Goal: Task Accomplishment & Management: Use online tool/utility

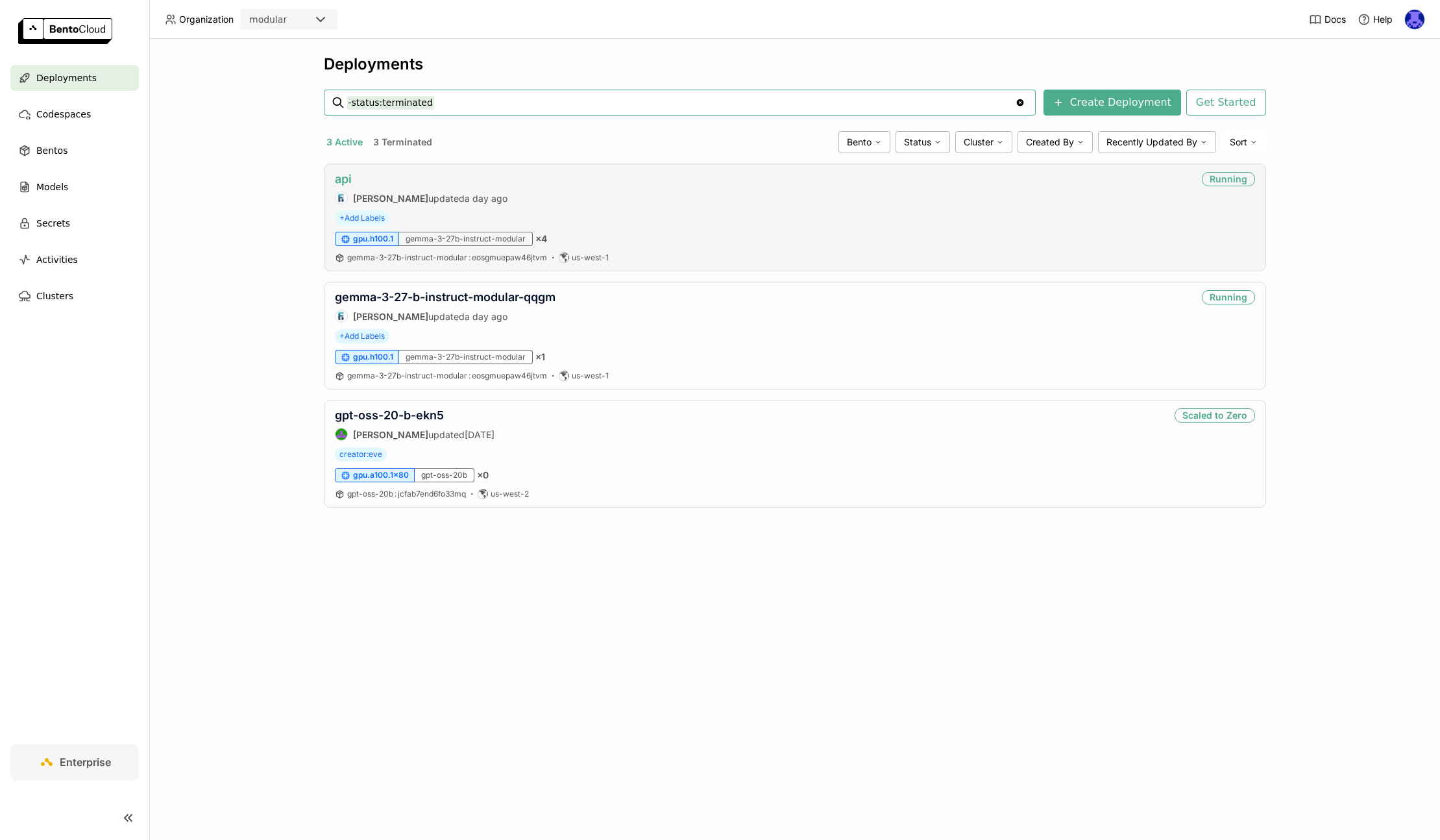
click at [351, 179] on link "api" at bounding box center [343, 178] width 17 height 14
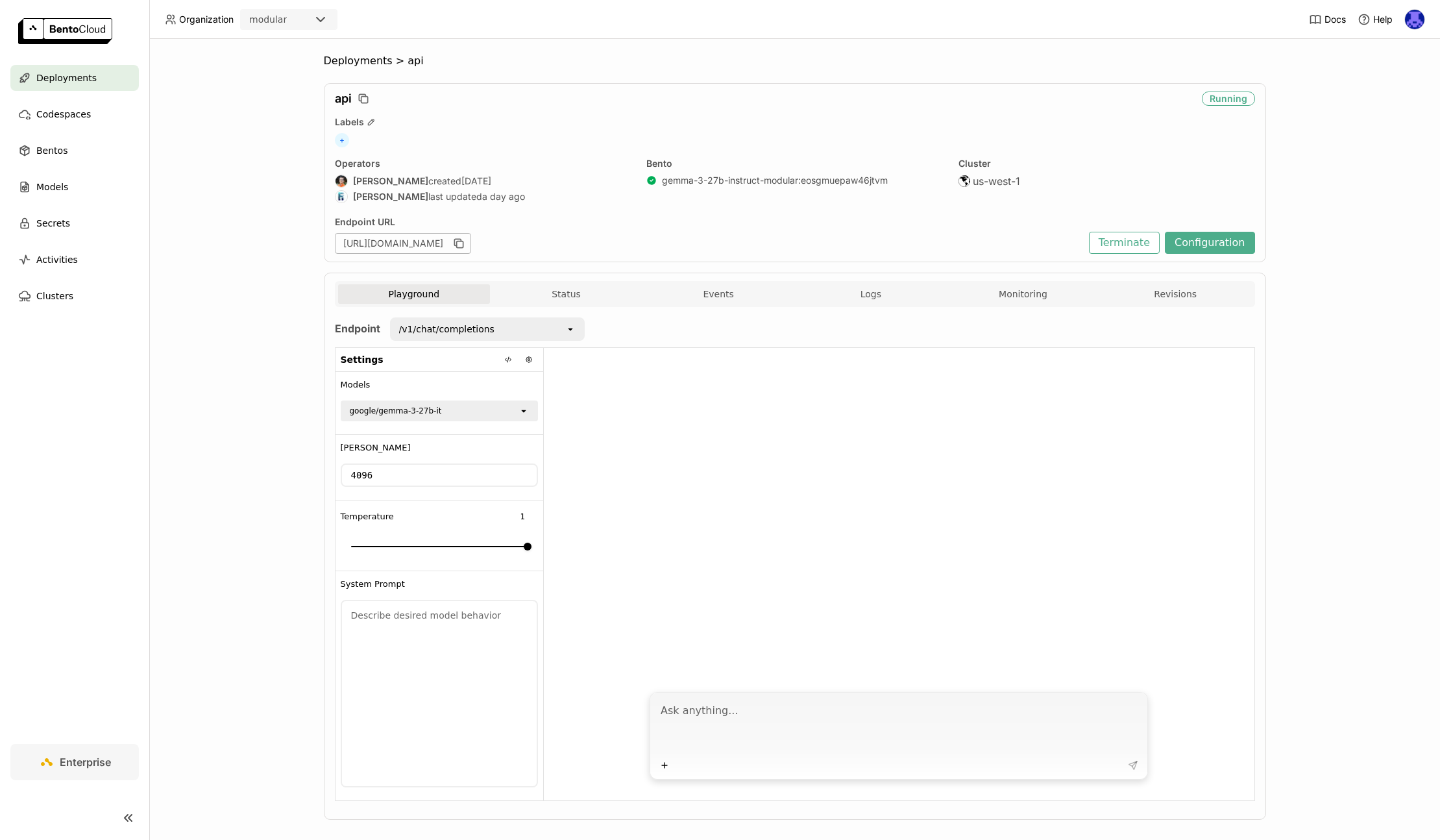
drag, startPoint x: 356, startPoint y: 245, endPoint x: 484, endPoint y: 252, distance: 128.2
click at [471, 252] on div "[URL][DOMAIN_NAME]" at bounding box center [403, 243] width 136 height 21
click at [487, 363] on div "Settings" at bounding box center [439, 360] width 207 height 24
click at [507, 359] on icon at bounding box center [507, 360] width 1 height 6
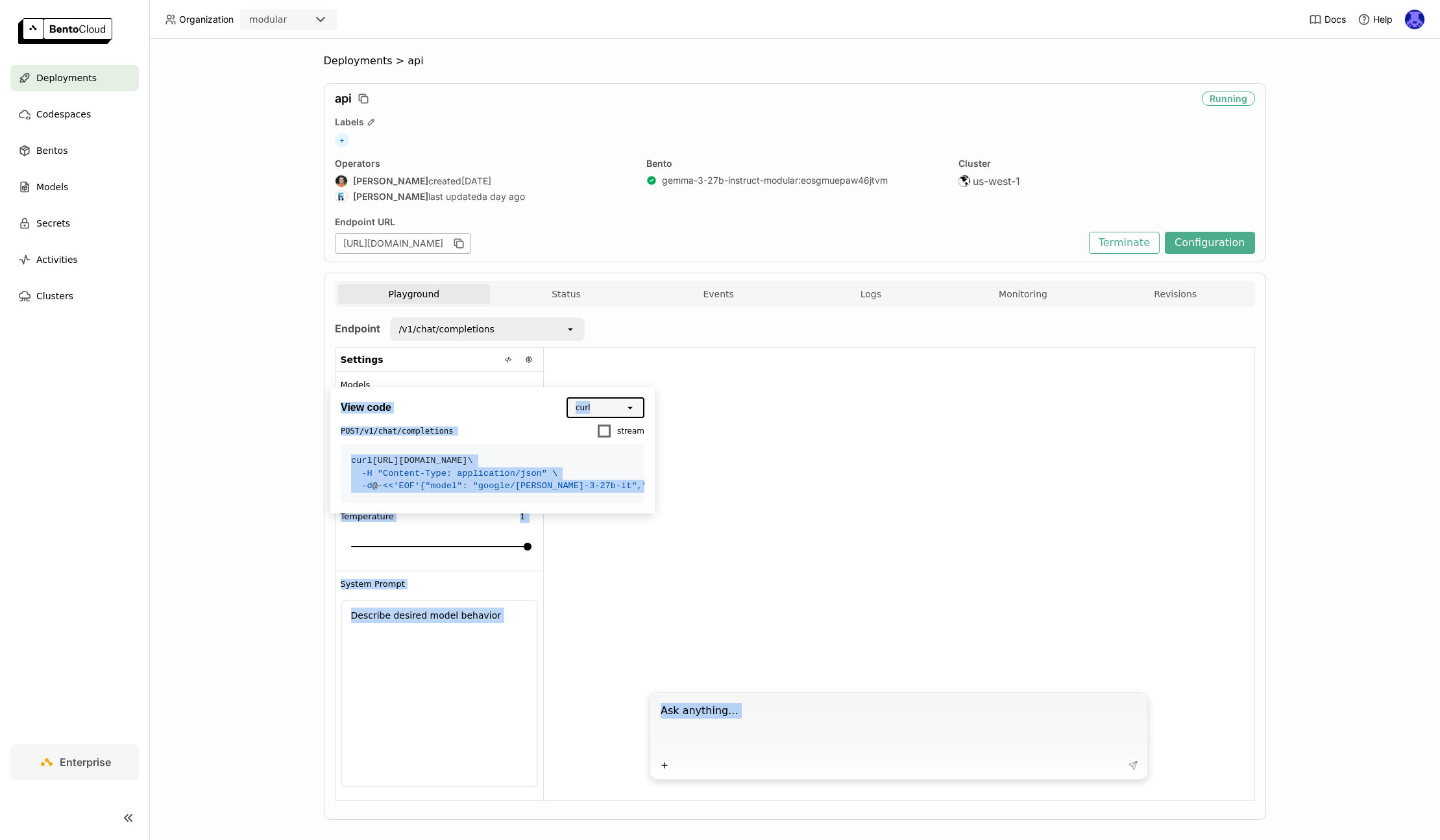
drag, startPoint x: 391, startPoint y: 651, endPoint x: 311, endPoint y: 442, distance: 223.8
click at [311, 442] on div "Organization modular Docs Help Deployments Codespaces Bentos Models Secrets Act…" at bounding box center [720, 420] width 1440 height 840
click at [1050, 491] on span ""presence_penalty": 0," at bounding box center [1108, 486] width 116 height 9
drag, startPoint x: 378, startPoint y: 644, endPoint x: 343, endPoint y: 454, distance: 193.2
click at [343, 454] on code "curl [URL][DOMAIN_NAME] \ -H "Content-Type: application/json" \ -d @- << 'EOF' …" at bounding box center [492, 473] width 304 height 59
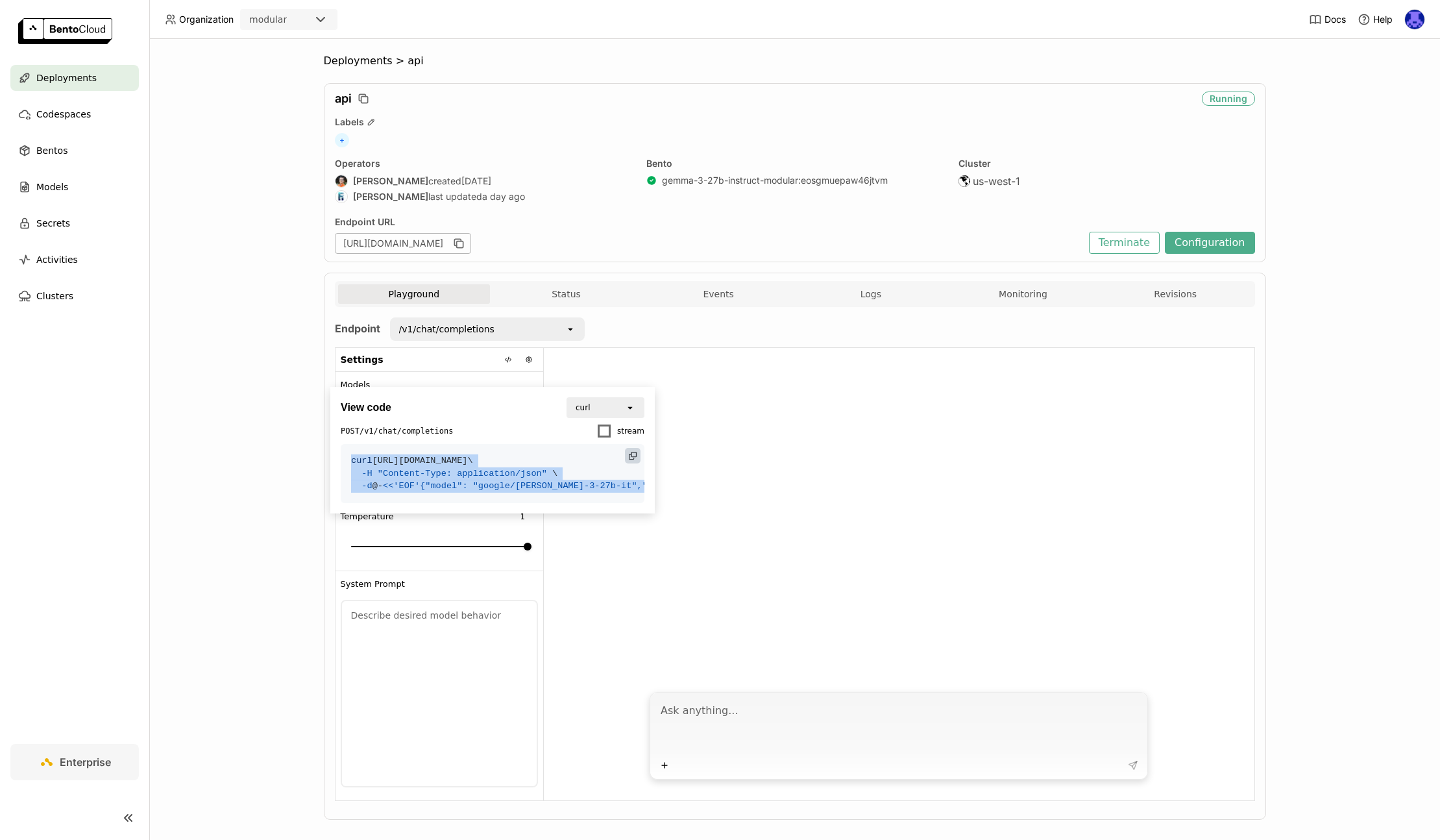
copy code "curl [URL][DOMAIN_NAME] \ -H "Content-Type: application/json" \ -d @- << 'EOF' …"
click at [902, 732] on textarea at bounding box center [900, 726] width 479 height 60
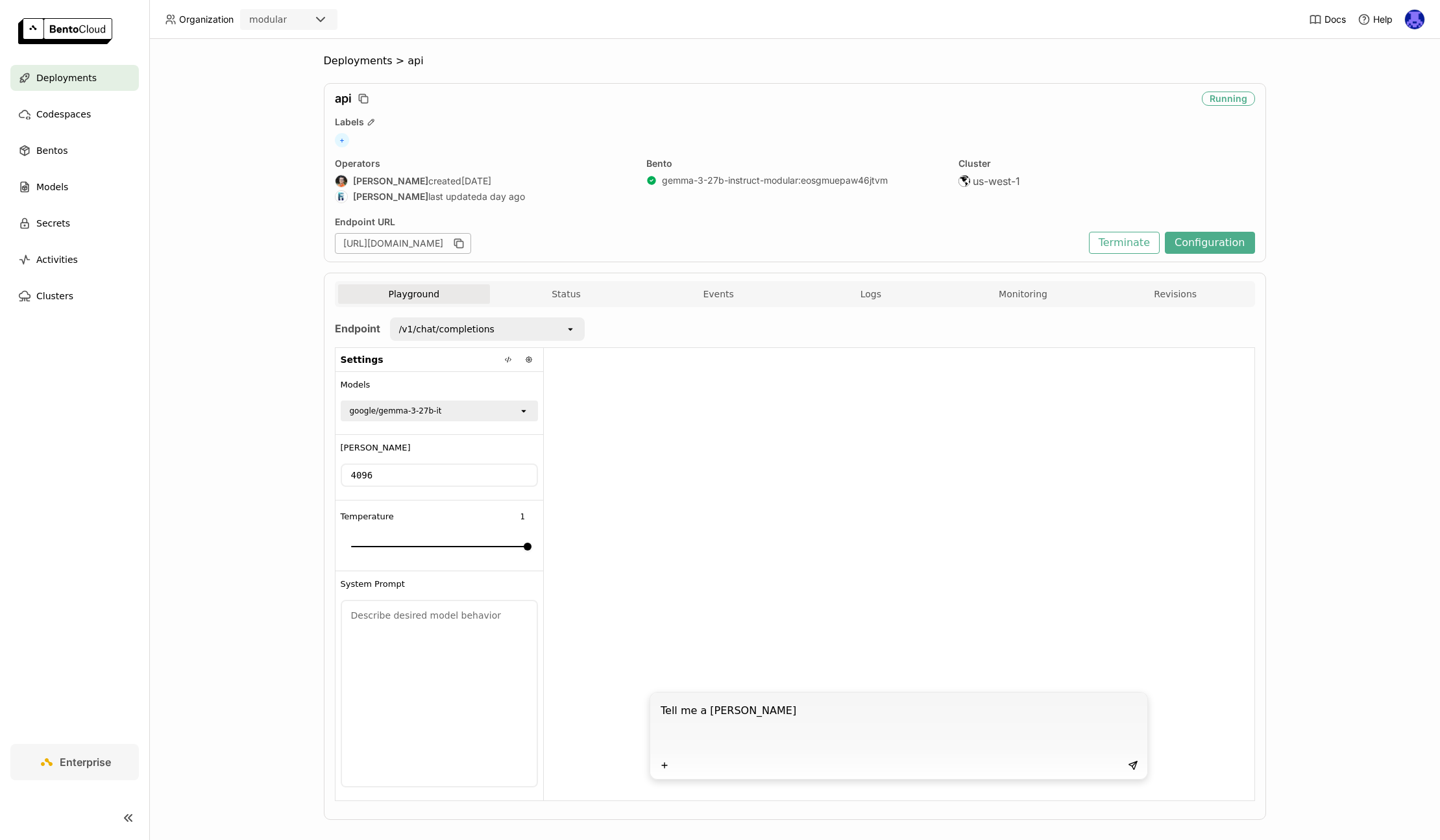
type textarea "Tell me a [PERSON_NAME]"
click at [264, 462] on div "Deployments > api api Running Labels + Operators [PERSON_NAME] created [DATE] […" at bounding box center [794, 439] width 1290 height 801
click at [505, 356] on icon at bounding box center [508, 360] width 7 height 7
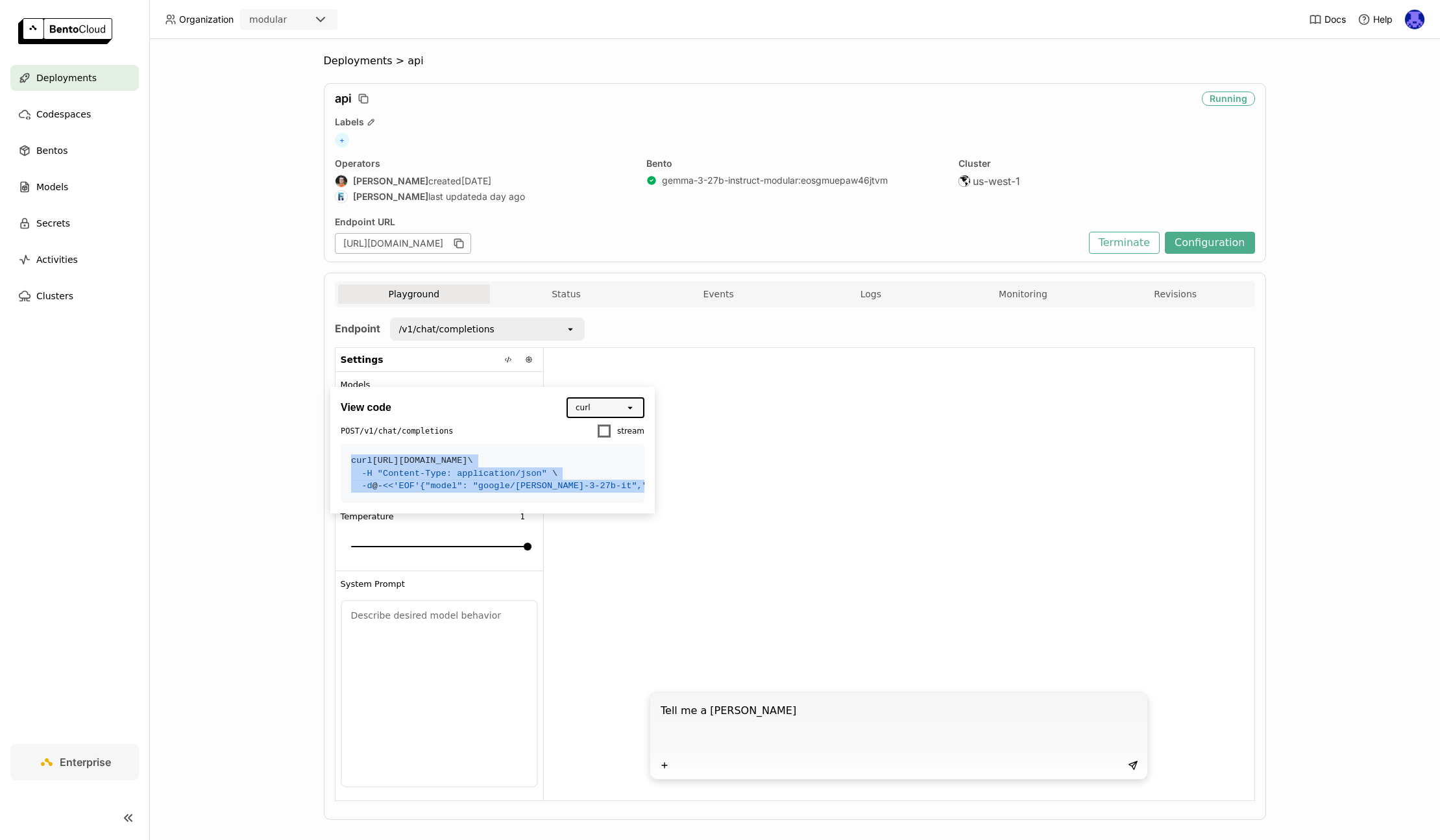
drag, startPoint x: 412, startPoint y: 681, endPoint x: 354, endPoint y: 436, distance: 251.8
click at [354, 436] on div "View code curl open POST /v1/chat/completions stream curl [URL][DOMAIN_NAME] \ …" at bounding box center [492, 449] width 324 height 126
copy div "stream curl [URL][DOMAIN_NAME] \ -H "Content-Type: application/json" \ -d @- <<…"
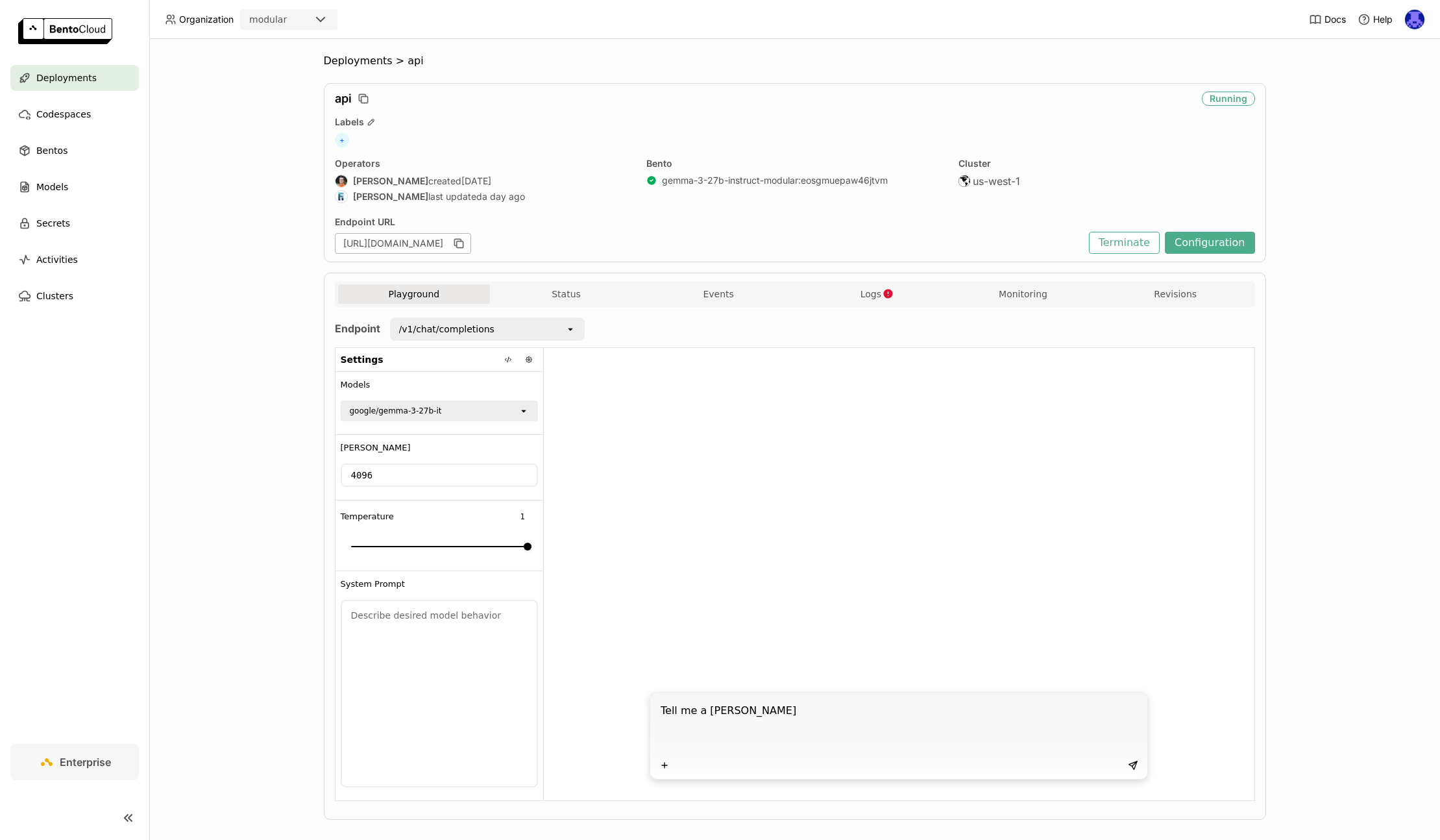
click at [893, 216] on div "Endpoint URL" at bounding box center [708, 221] width 748 height 12
click at [859, 287] on button "Logs" at bounding box center [871, 293] width 152 height 20
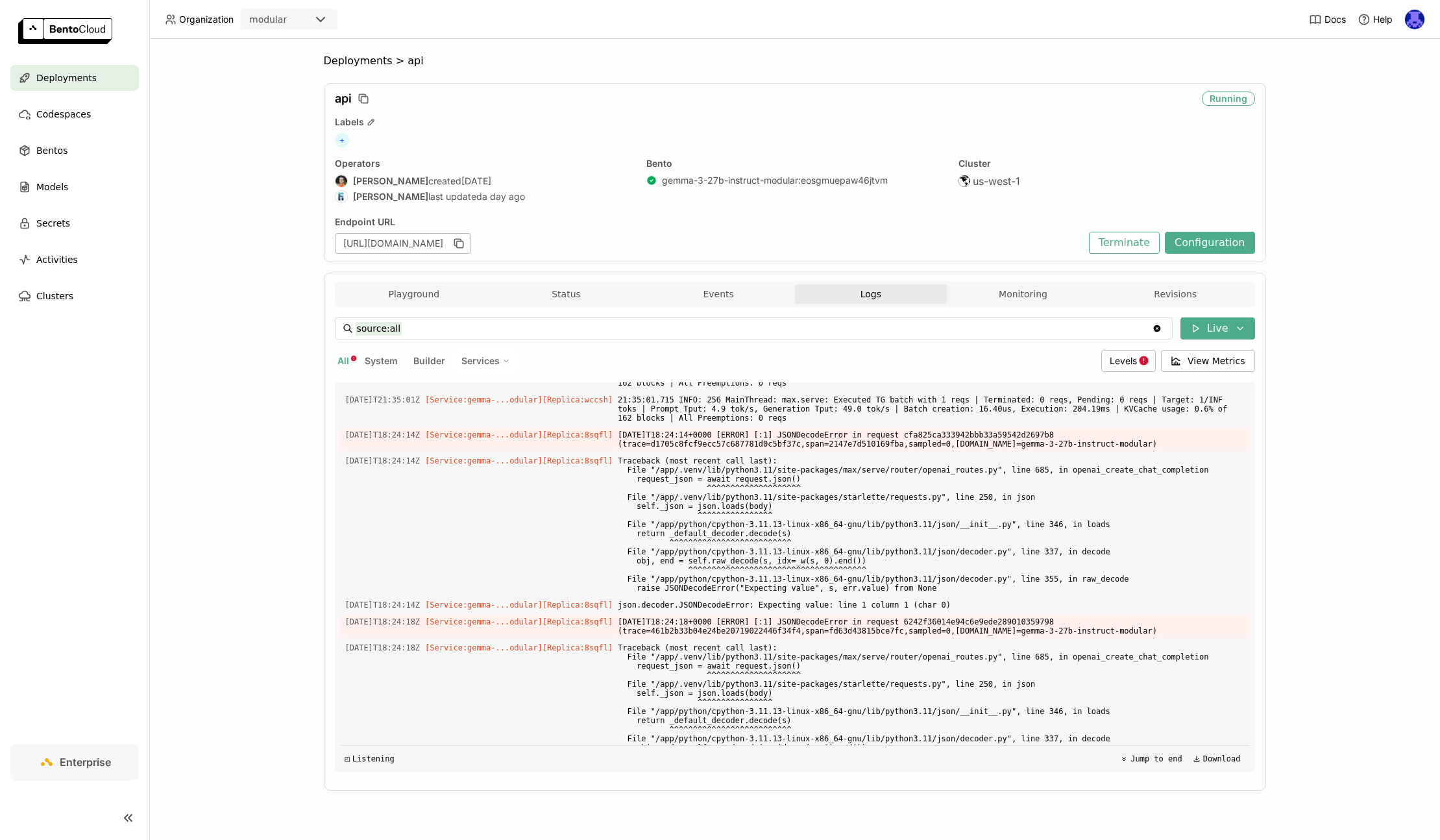
scroll to position [3393, 0]
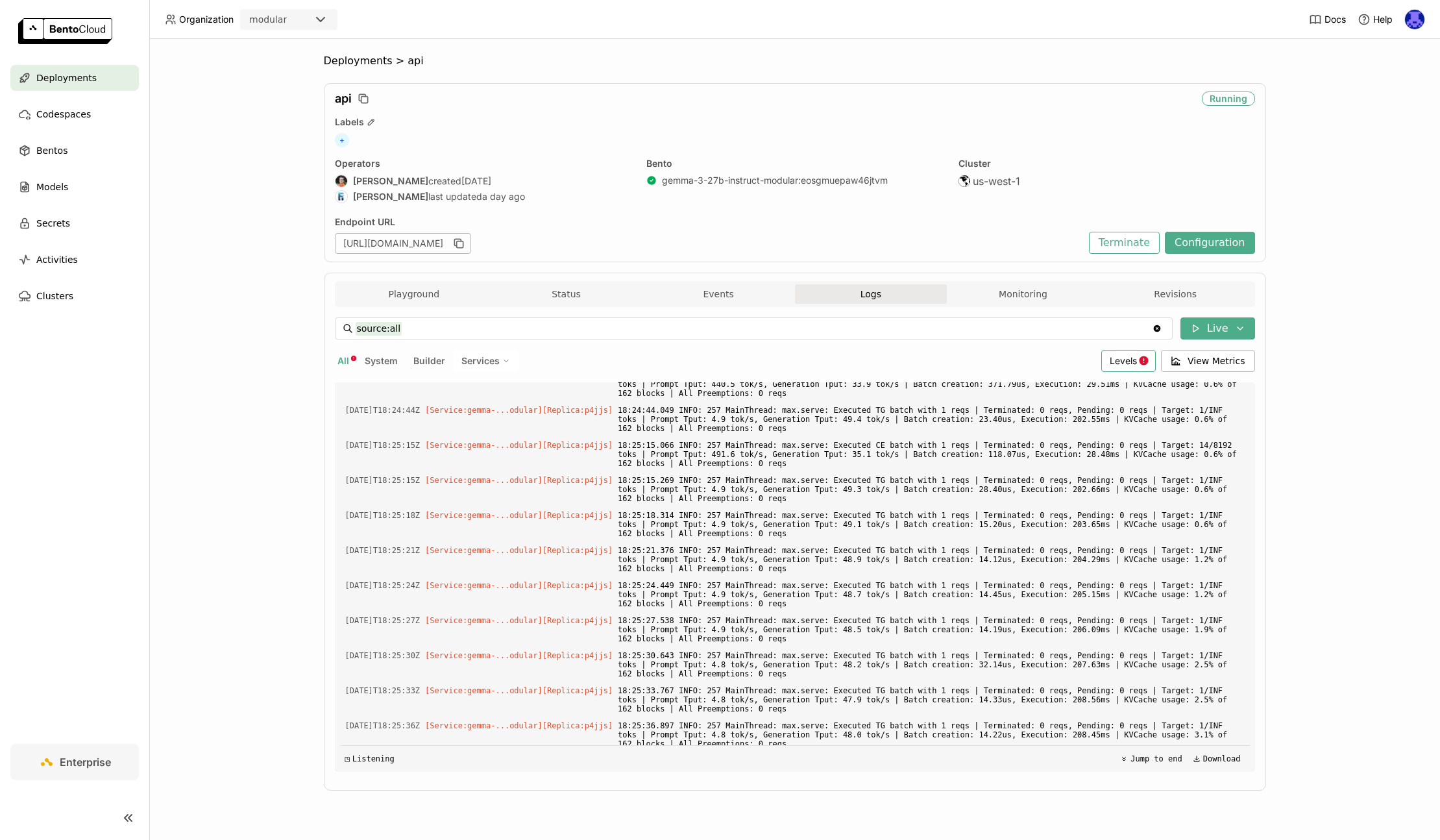
click at [1147, 355] on icon at bounding box center [1144, 361] width 11 height 11
click at [1038, 492] on div "Error" at bounding box center [1078, 486] width 140 height 16
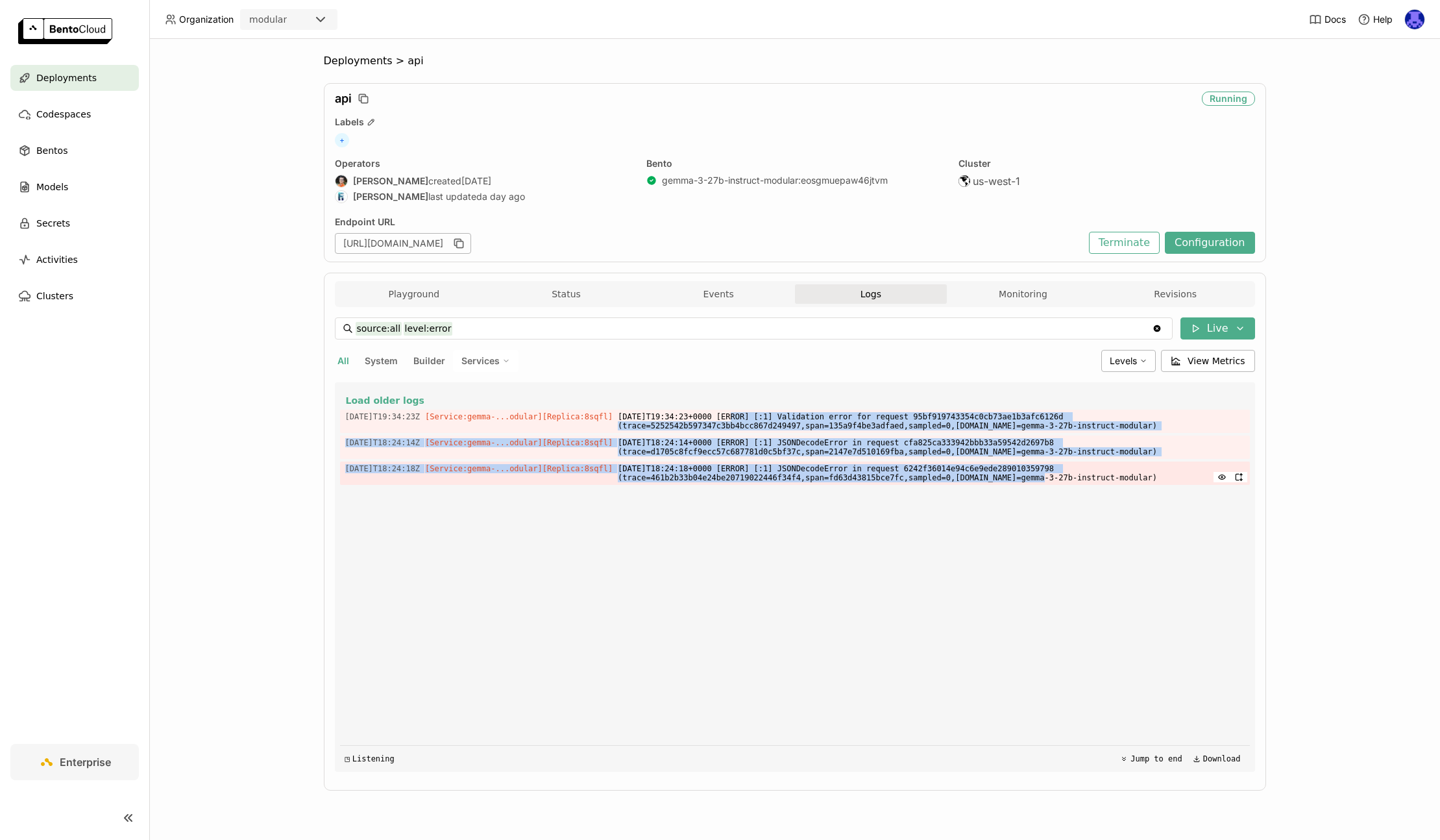
drag, startPoint x: 749, startPoint y: 412, endPoint x: 1042, endPoint y: 478, distance: 300.3
click at [1042, 478] on div "Load older logs [DATE]T19:34:23Z [Service:gemma-...odular] [Replica: 8sqfl ] [D…" at bounding box center [795, 577] width 910 height 390
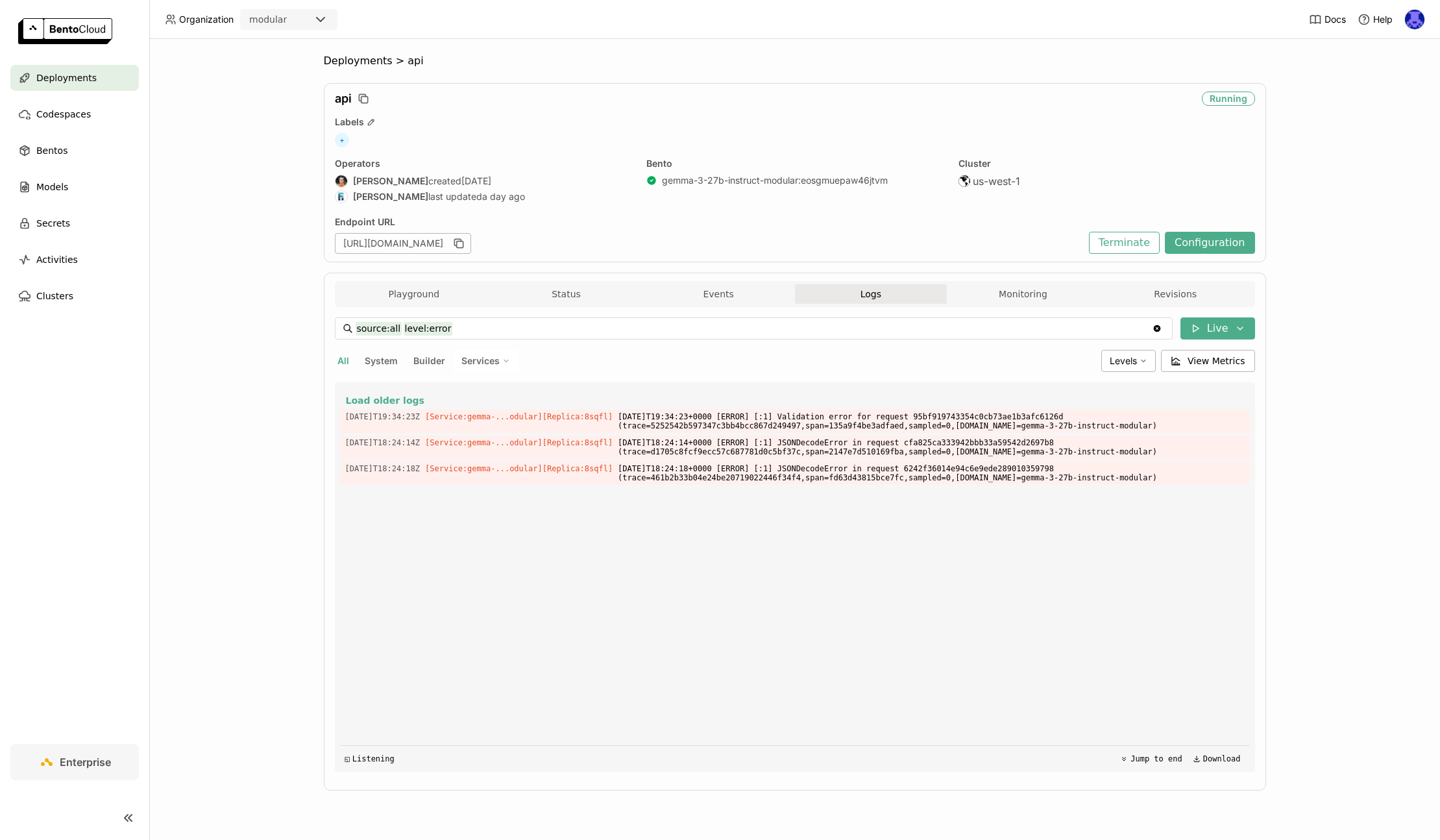
click at [1139, 539] on div "Load older logs [DATE]T19:34:23Z [Service:gemma-...odular] [Replica: 8sqfl ] [D…" at bounding box center [795, 577] width 910 height 390
click at [1237, 360] on span "View Metrics" at bounding box center [1217, 361] width 58 height 13
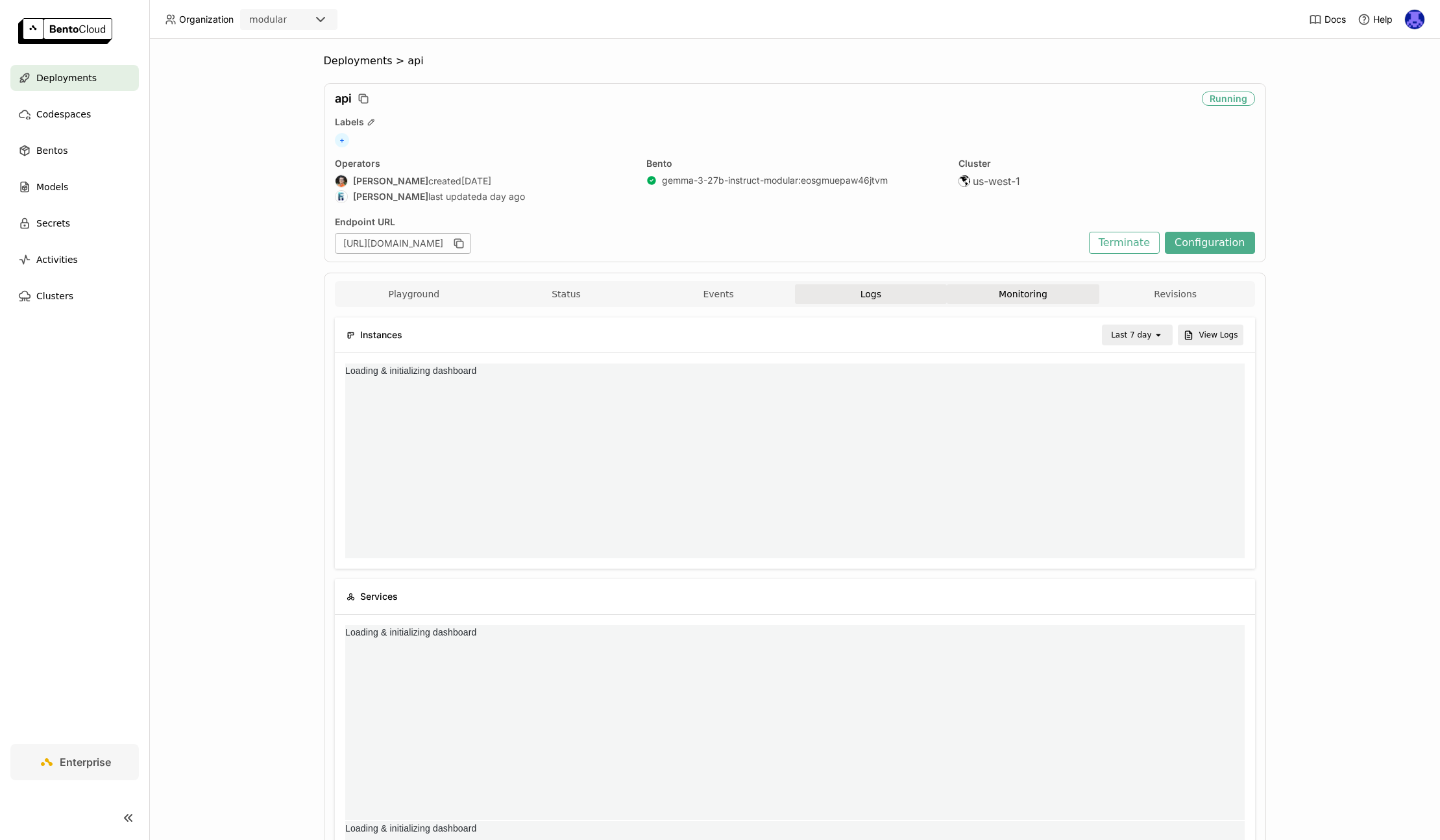
click at [834, 289] on button "Logs" at bounding box center [871, 293] width 152 height 20
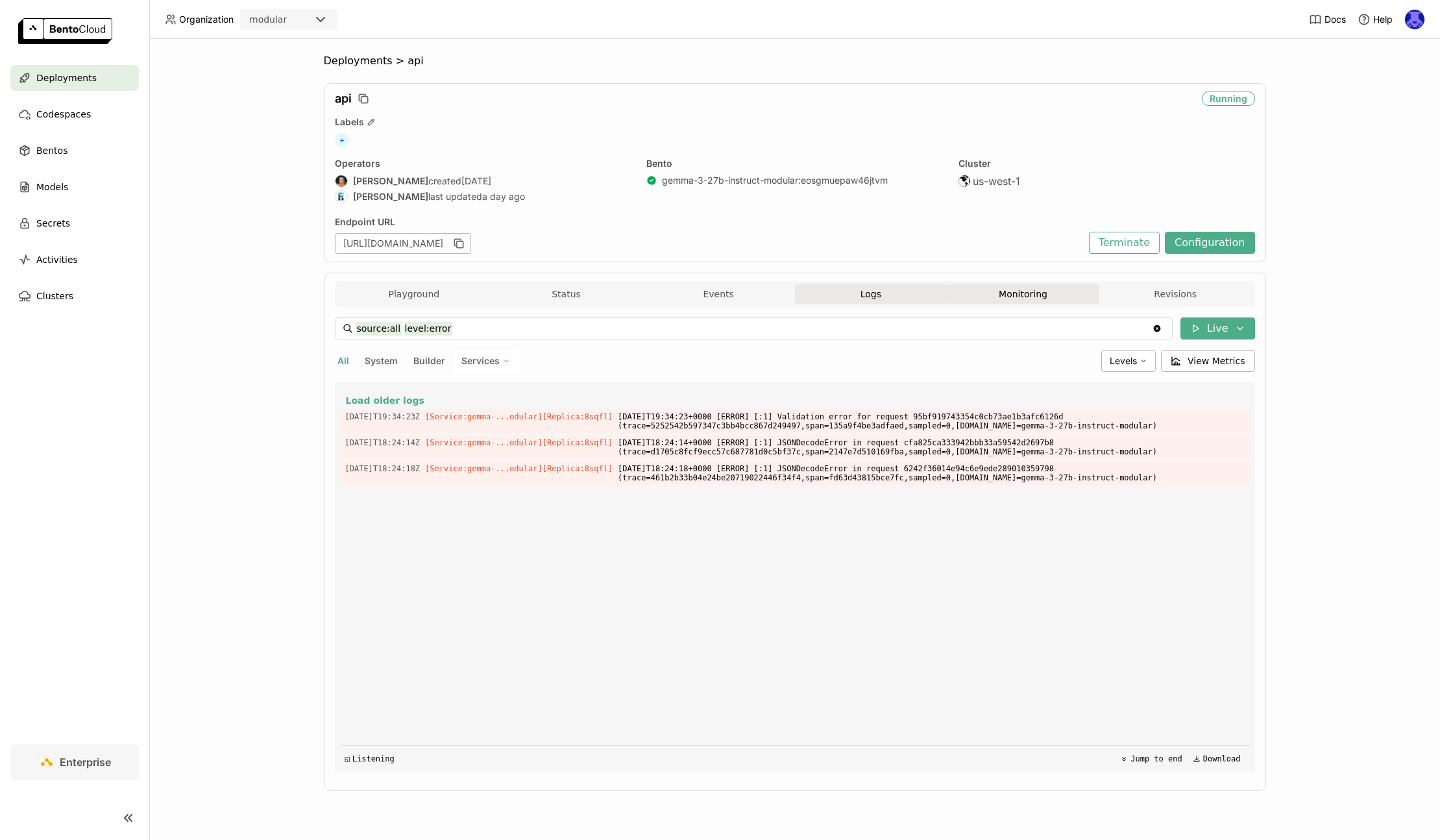
click at [1004, 296] on button "Monitoring" at bounding box center [1022, 293] width 152 height 20
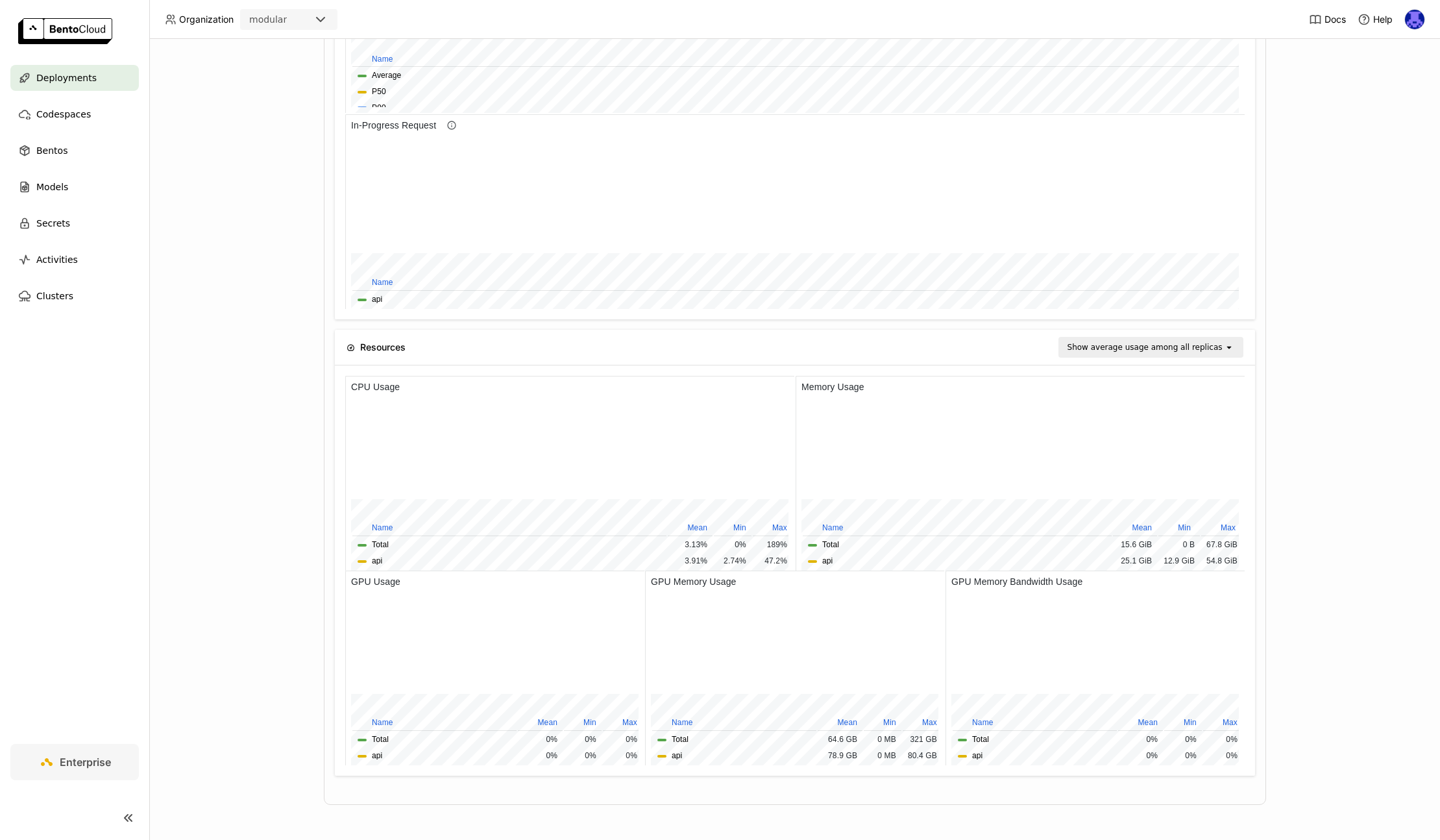
scroll to position [245, 0]
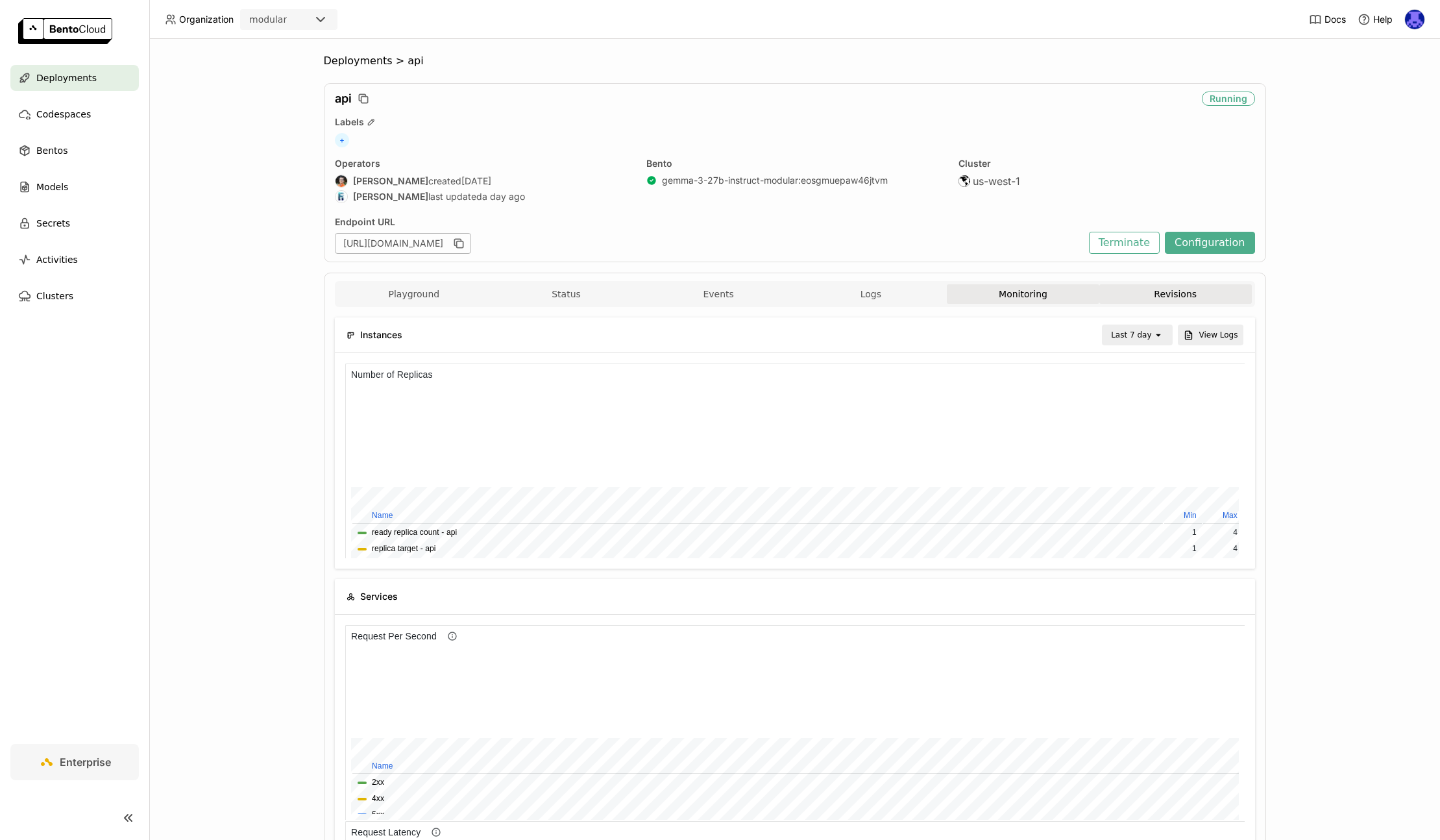
click at [1193, 292] on button "Revisions" at bounding box center [1176, 293] width 152 height 20
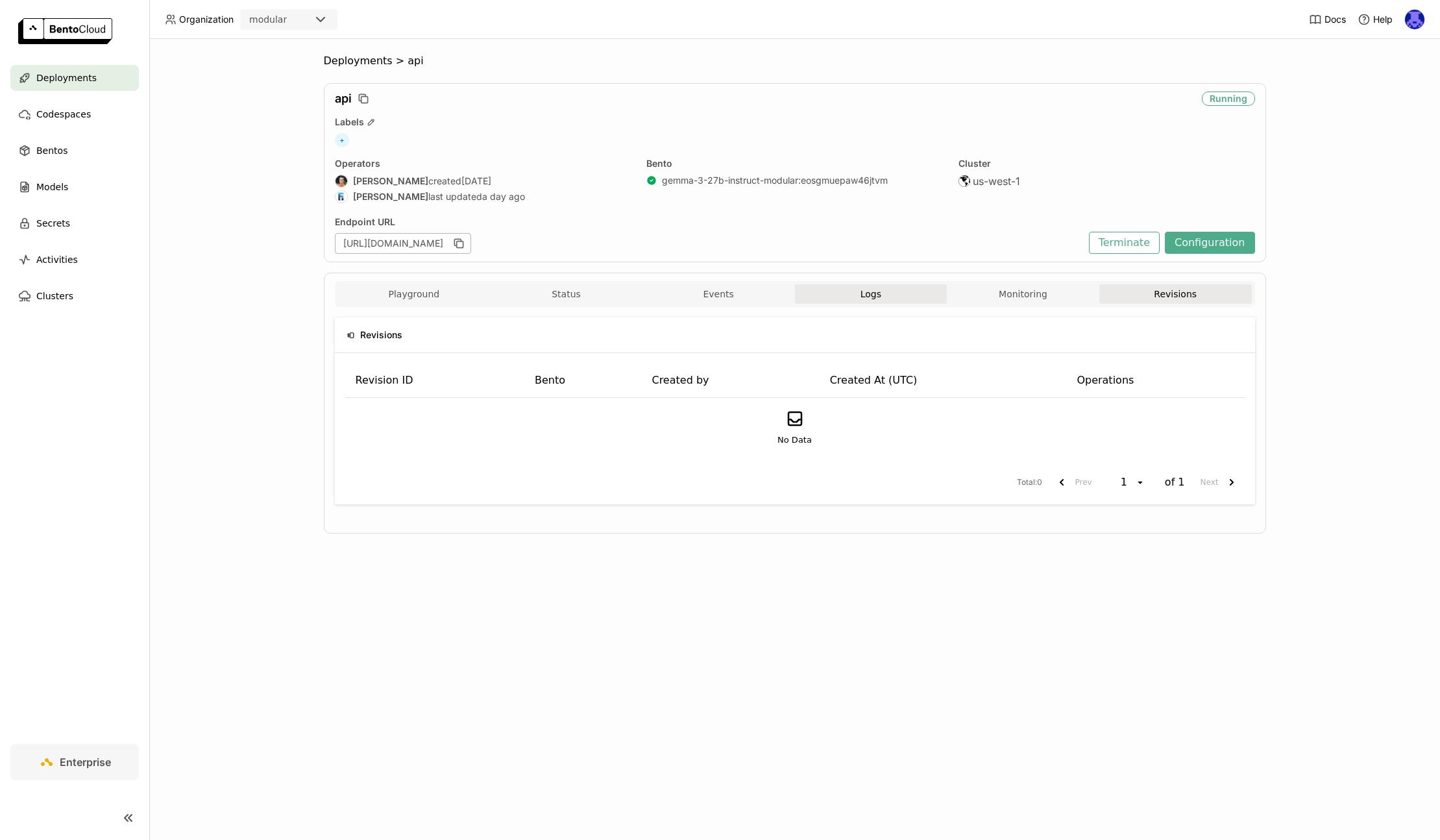
click at [866, 288] on span "Logs" at bounding box center [871, 293] width 21 height 12
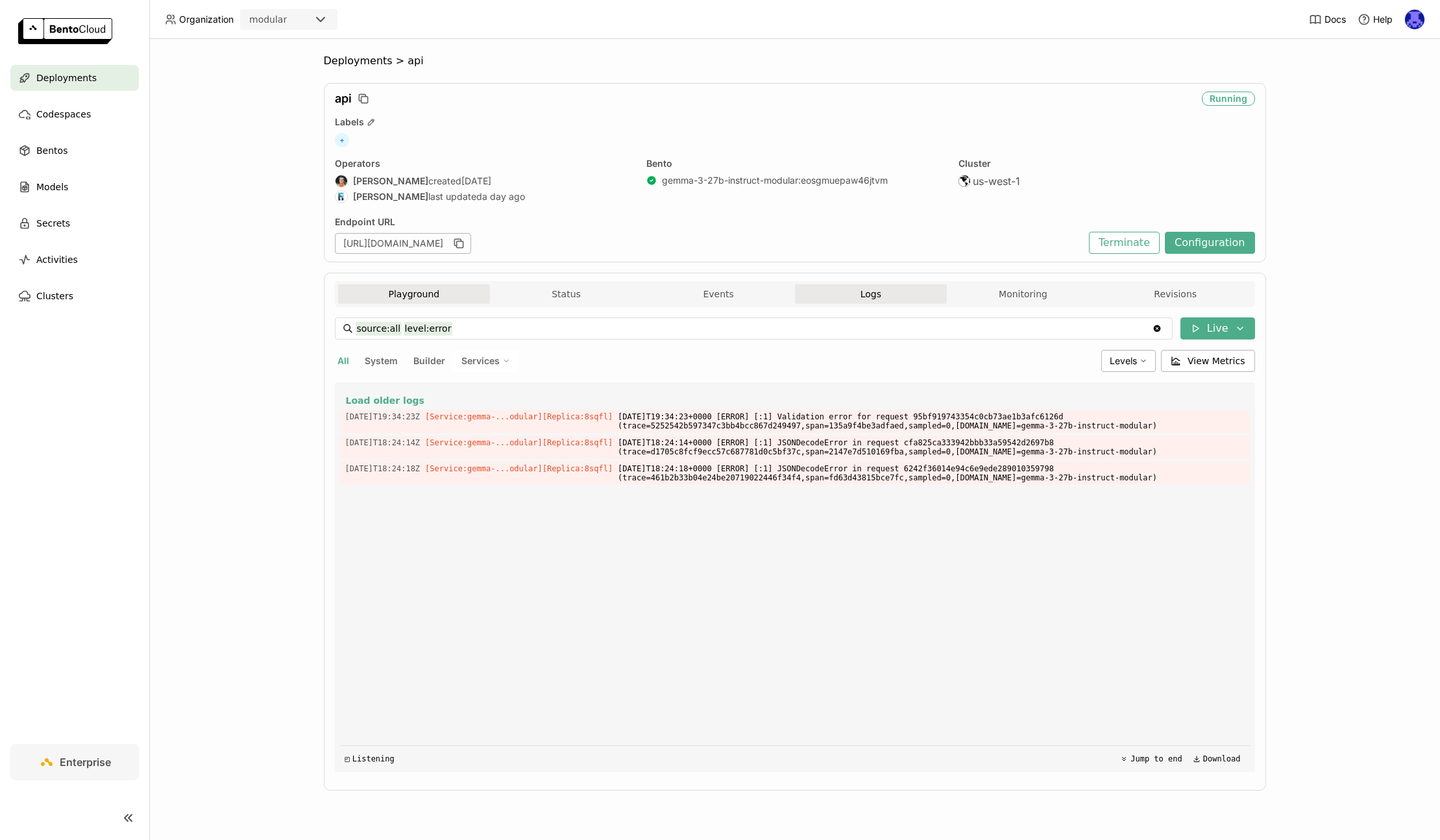
click at [405, 294] on button "Playground" at bounding box center [414, 293] width 152 height 20
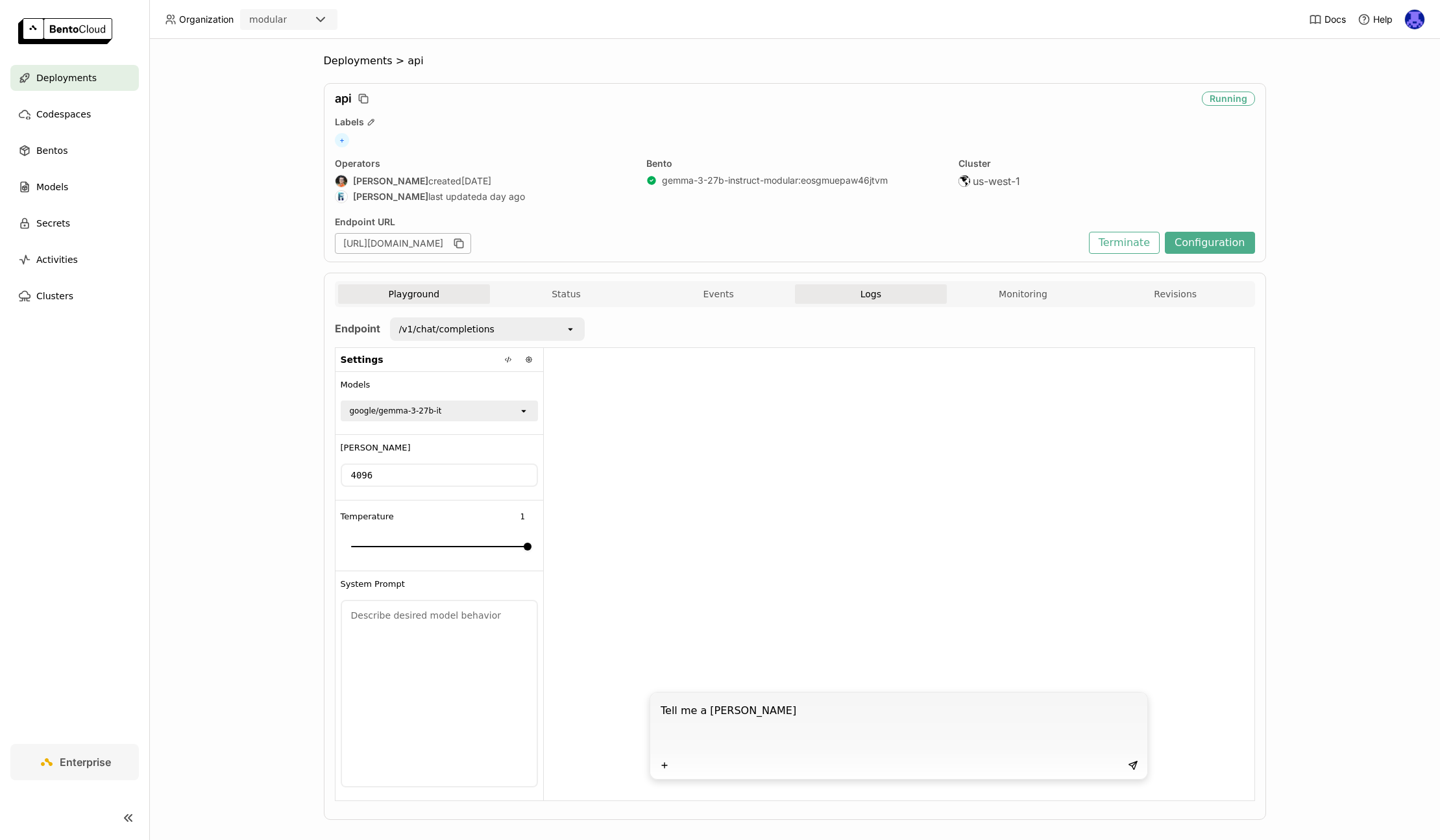
click at [836, 294] on button "Logs" at bounding box center [871, 293] width 152 height 20
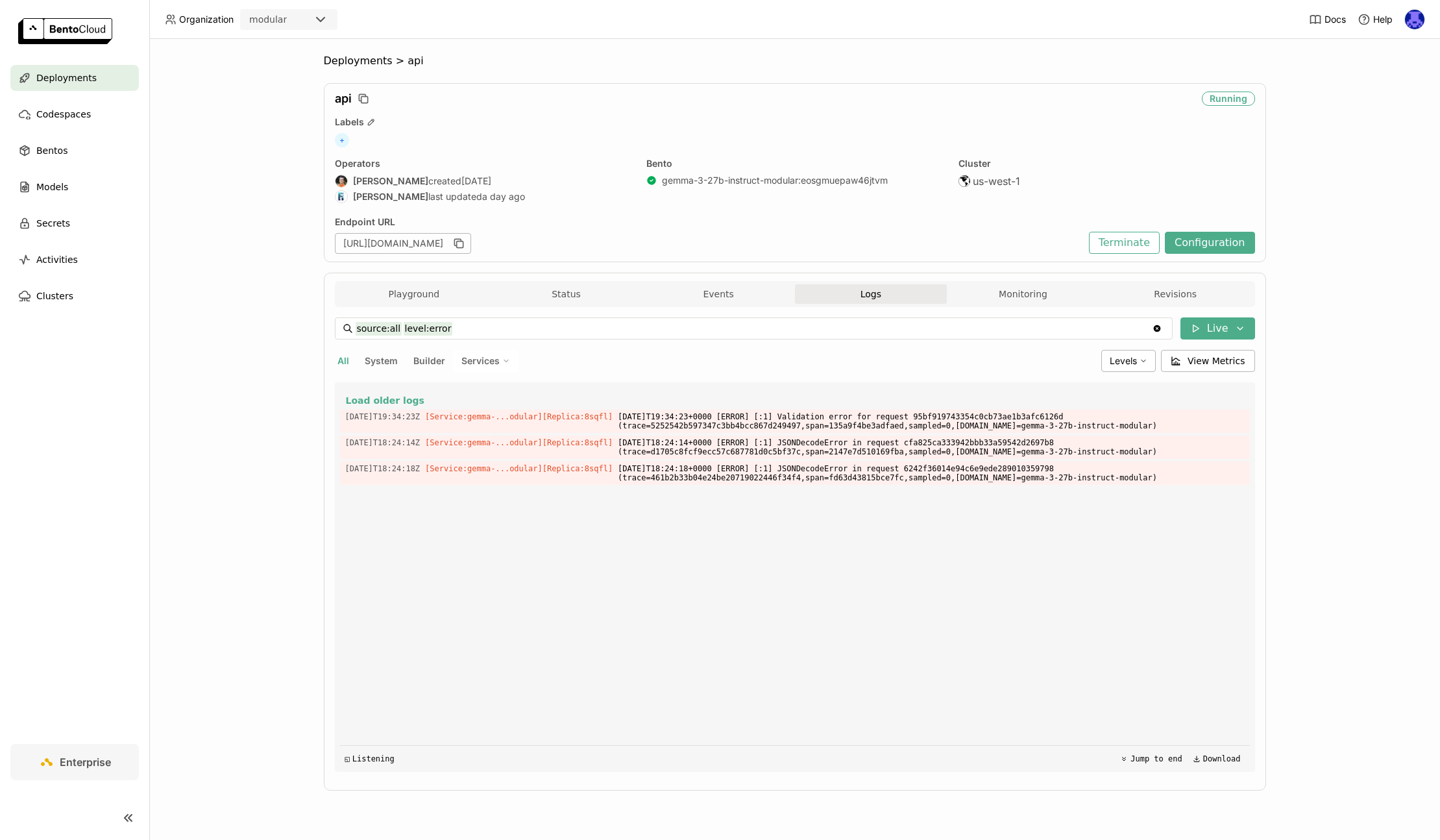
click at [1157, 332] on icon "Clear value" at bounding box center [1157, 328] width 10 height 10
type input "source:system"
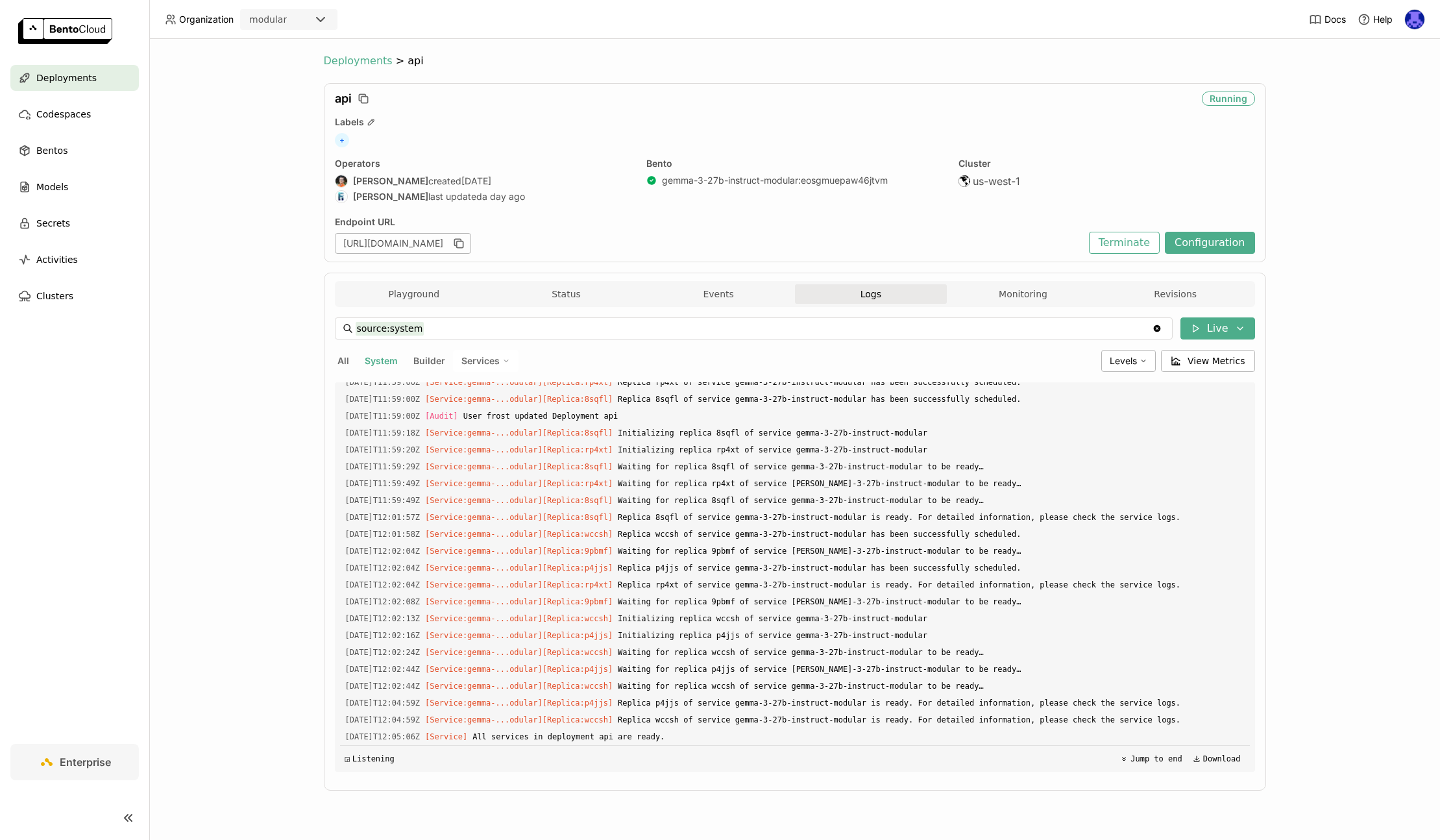
click at [370, 55] on span "Deployments" at bounding box center [359, 61] width 69 height 13
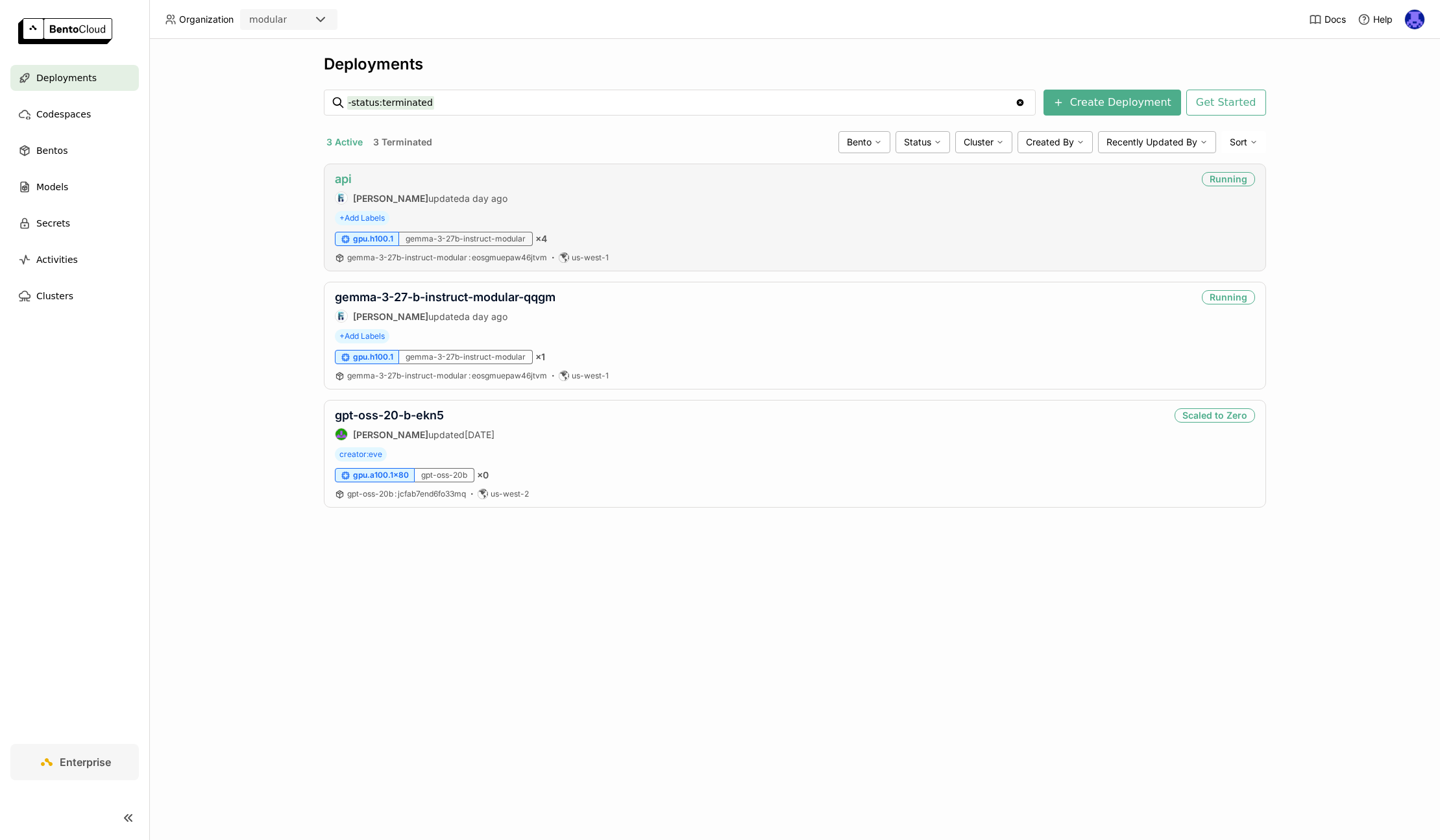
click at [347, 175] on link "api" at bounding box center [343, 178] width 17 height 14
